Goal: Information Seeking & Learning: Find specific fact

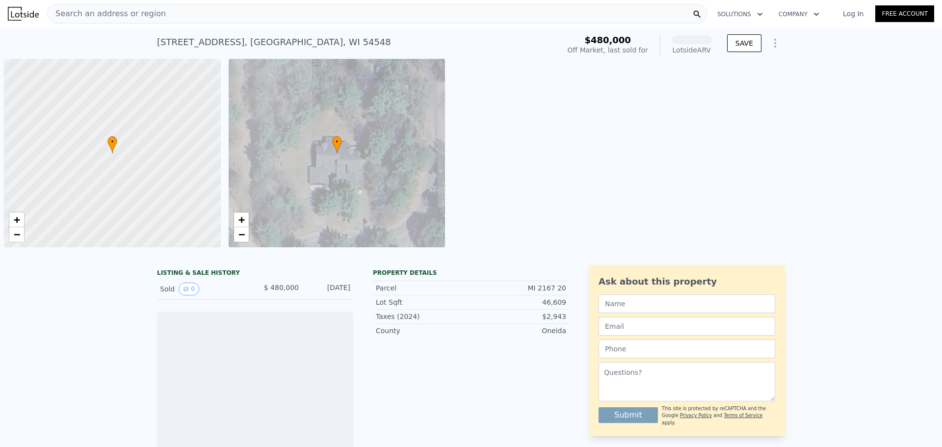
scroll to position [0, 4]
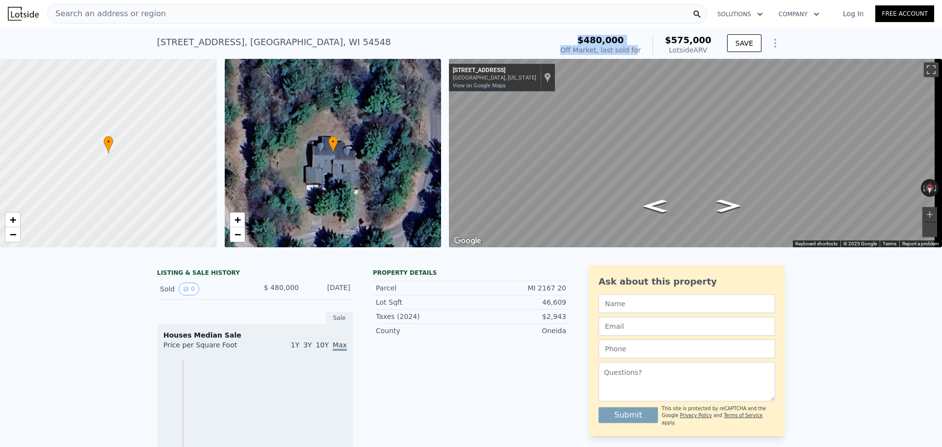
drag, startPoint x: 598, startPoint y: 42, endPoint x: 646, endPoint y: 53, distance: 49.8
click at [641, 53] on div "$480,000 Off Market, last sold for" at bounding box center [600, 45] width 80 height 20
click at [648, 53] on div "$480,000 Off Market, last sold for $575,000 Lotside ARV" at bounding box center [635, 45] width 151 height 20
click at [774, 40] on icon "Show Options" at bounding box center [775, 43] width 12 height 12
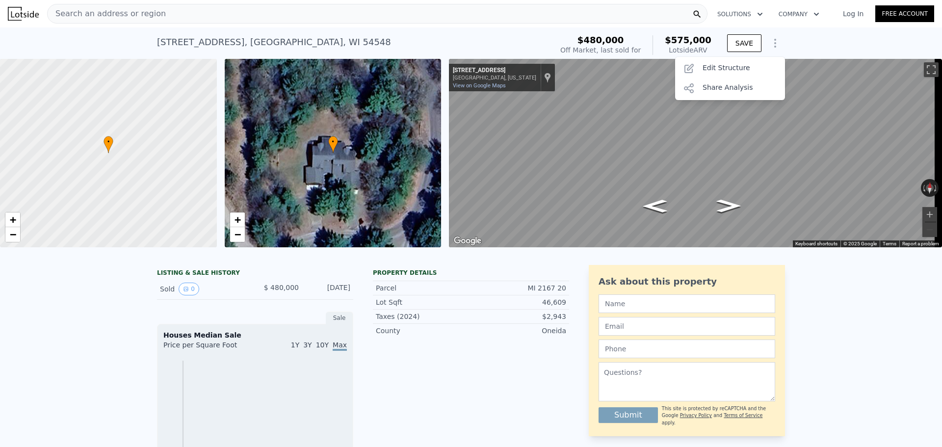
click at [774, 40] on icon "Show Options" at bounding box center [775, 43] width 12 height 12
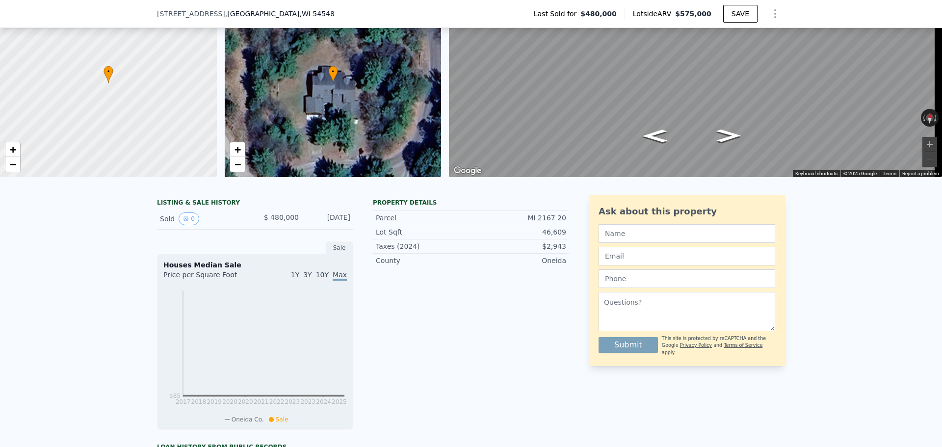
scroll to position [52, 0]
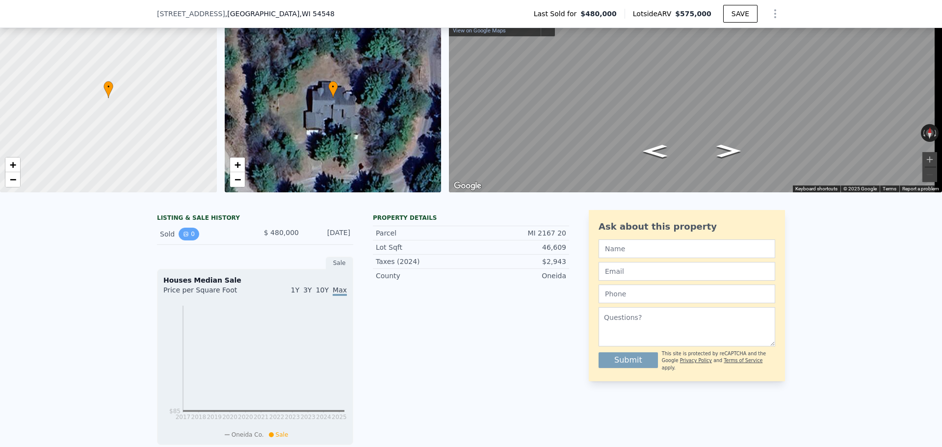
click at [187, 240] on button "0" at bounding box center [189, 234] width 21 height 13
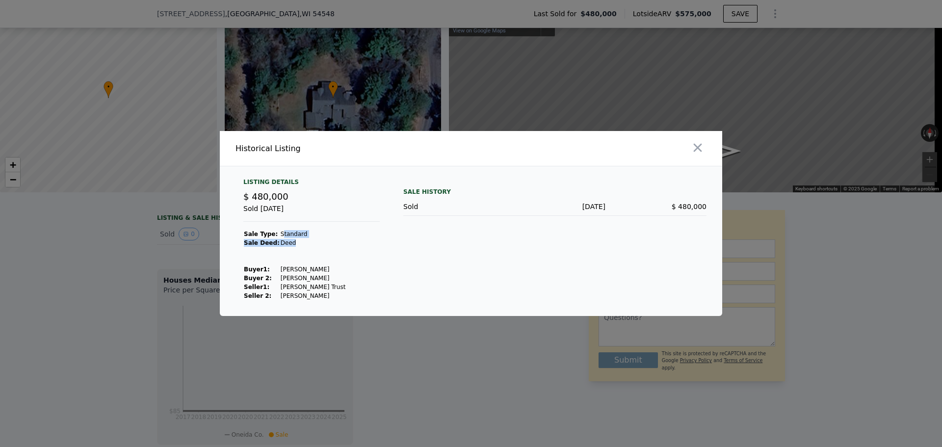
drag, startPoint x: 276, startPoint y: 236, endPoint x: 325, endPoint y: 240, distance: 48.7
click at [325, 240] on tbody "Sale Type: Standard Sale Deed: Deed Buyer 1 : [PERSON_NAME] 2: [PERSON_NAME] 1 …" at bounding box center [294, 265] width 103 height 71
click at [325, 240] on td "Deed" at bounding box center [313, 242] width 66 height 9
drag, startPoint x: 262, startPoint y: 270, endPoint x: 346, endPoint y: 270, distance: 84.4
click at [346, 270] on div "Listing Details $ 480,000 Sold [DATE] Sale Type: Standard Sale Deed: Deed Buyer…" at bounding box center [312, 239] width 152 height 122
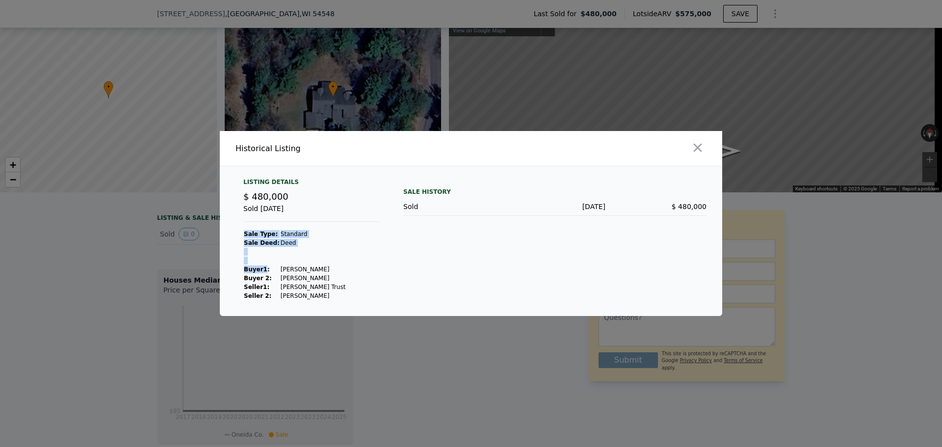
click at [346, 270] on div "Listing Details $ 480,000 Sold [DATE] Sale Type: Standard Sale Deed: Deed Buyer…" at bounding box center [312, 239] width 152 height 122
click at [282, 191] on span "$ 480,000" at bounding box center [265, 196] width 45 height 10
click at [841, 240] on div at bounding box center [471, 223] width 942 height 447
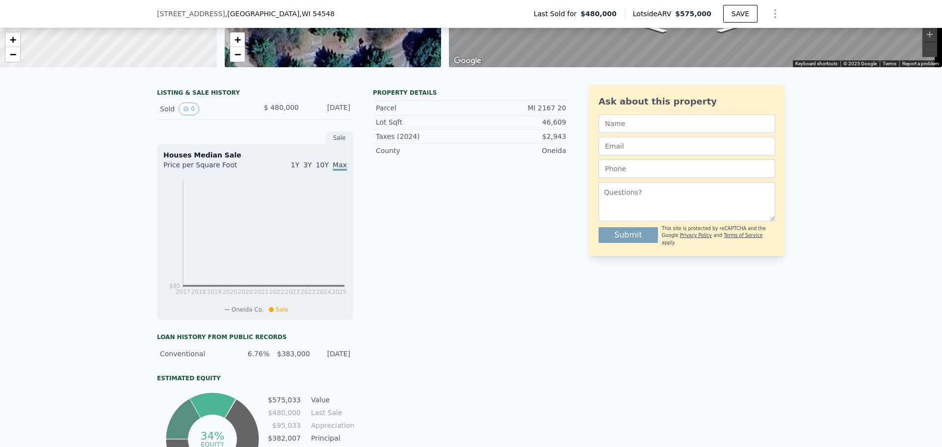
scroll to position [183, 0]
